Goal: Transaction & Acquisition: Purchase product/service

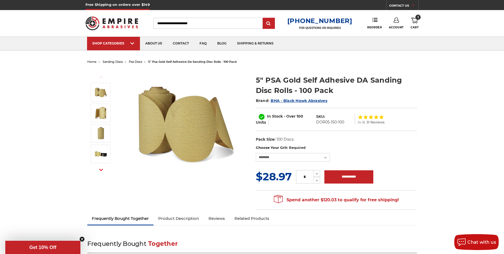
select select "***"
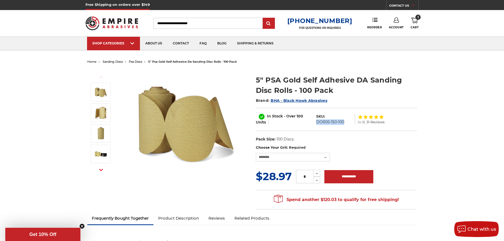
drag, startPoint x: 315, startPoint y: 124, endPoint x: 347, endPoint y: 126, distance: 32.1
click at [347, 126] on div "In Stock - Over 100 Units SKU: DOR05-150-100 (4.9) 31 Reviews" at bounding box center [336, 119] width 161 height 23
copy dd "DOR05-150-100"
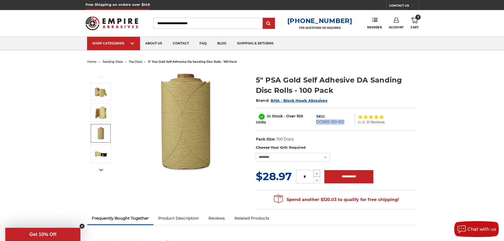
click at [317, 174] on icon at bounding box center [317, 173] width 4 height 5
type input "*"
click at [345, 178] on input "**********" at bounding box center [348, 176] width 49 height 13
type input "**********"
click at [415, 22] on icon at bounding box center [414, 20] width 6 height 6
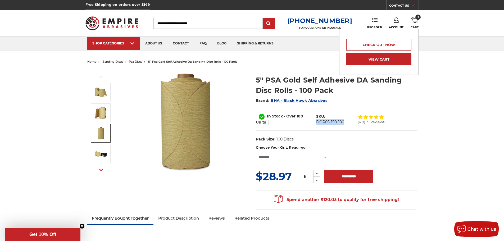
click at [380, 57] on link "View Cart" at bounding box center [378, 59] width 65 height 12
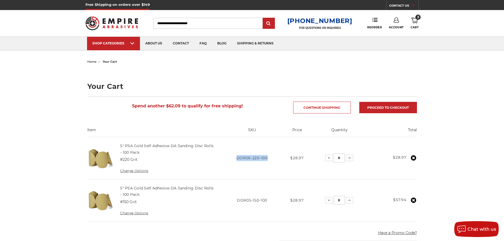
drag, startPoint x: 236, startPoint y: 158, endPoint x: 270, endPoint y: 158, distance: 34.7
click at [270, 158] on td "SKU DOR05-220-100" at bounding box center [251, 158] width 63 height 42
copy span "DOR05-220-100"
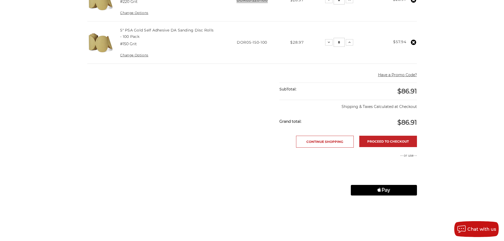
scroll to position [159, 0]
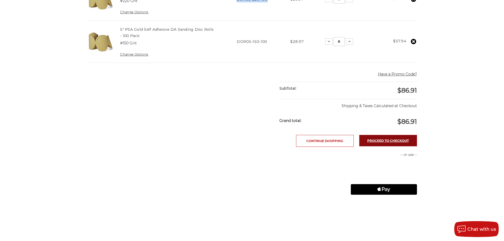
click at [391, 139] on link "Proceed to checkout" at bounding box center [388, 140] width 58 height 11
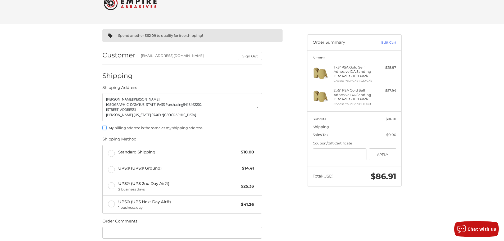
scroll to position [26, 0]
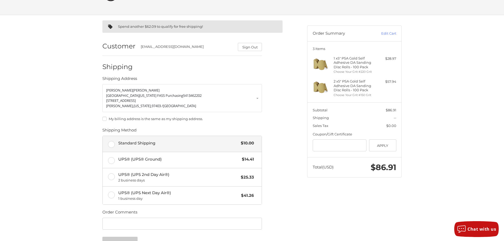
click at [111, 143] on label "Standard Shipping $10.00" at bounding box center [182, 144] width 159 height 16
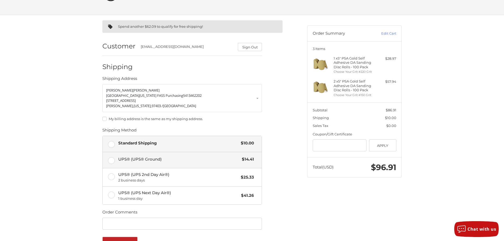
click at [111, 161] on label "UPS® (UPS® Ground) $14.41" at bounding box center [182, 160] width 159 height 16
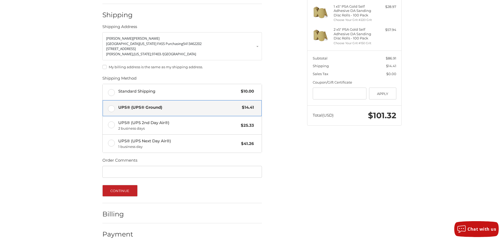
scroll to position [86, 0]
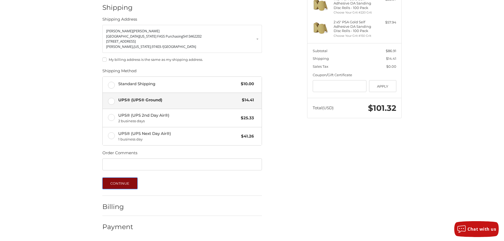
click at [119, 182] on button "Continue" at bounding box center [119, 184] width 35 height 12
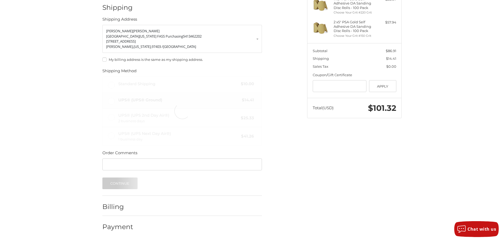
scroll to position [0, 0]
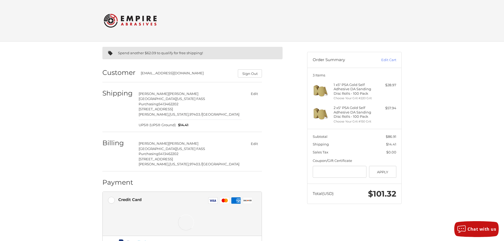
click at [255, 140] on button "Edit" at bounding box center [254, 144] width 15 height 8
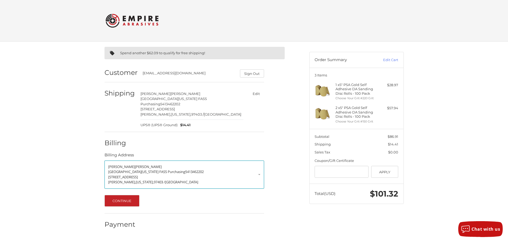
click at [259, 170] on link "Paul Blancher University of Oregon FASS Purchasing 5413462202 1295 FRANKLIN BLV…" at bounding box center [184, 175] width 160 height 28
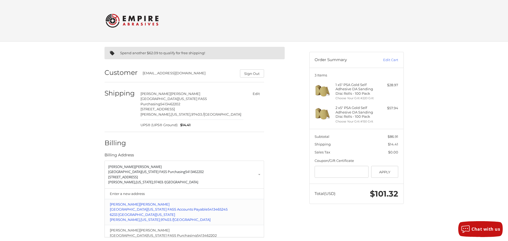
click at [181, 217] on p "Eugene, Oregon, 97403 / United States" at bounding box center [184, 219] width 149 height 5
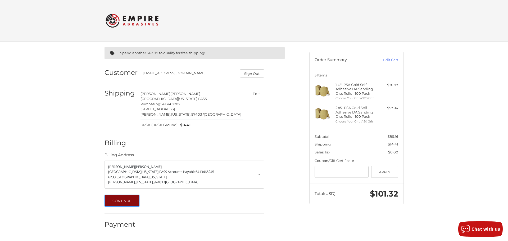
click at [119, 196] on button "Continue" at bounding box center [121, 201] width 35 height 12
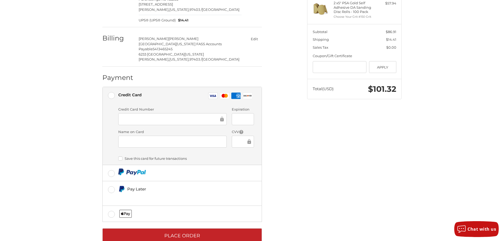
scroll to position [108, 0]
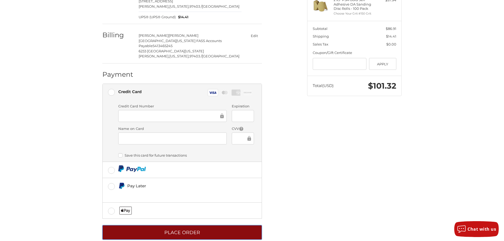
click at [178, 225] on button "Place Order" at bounding box center [182, 232] width 160 height 15
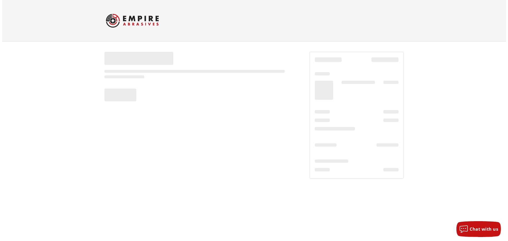
scroll to position [0, 0]
